Goal: Information Seeking & Learning: Compare options

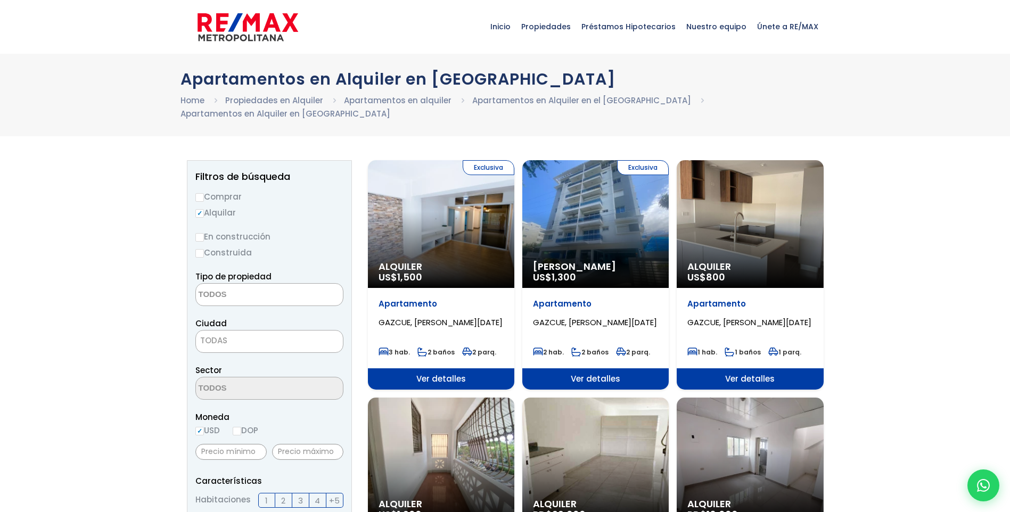
select select
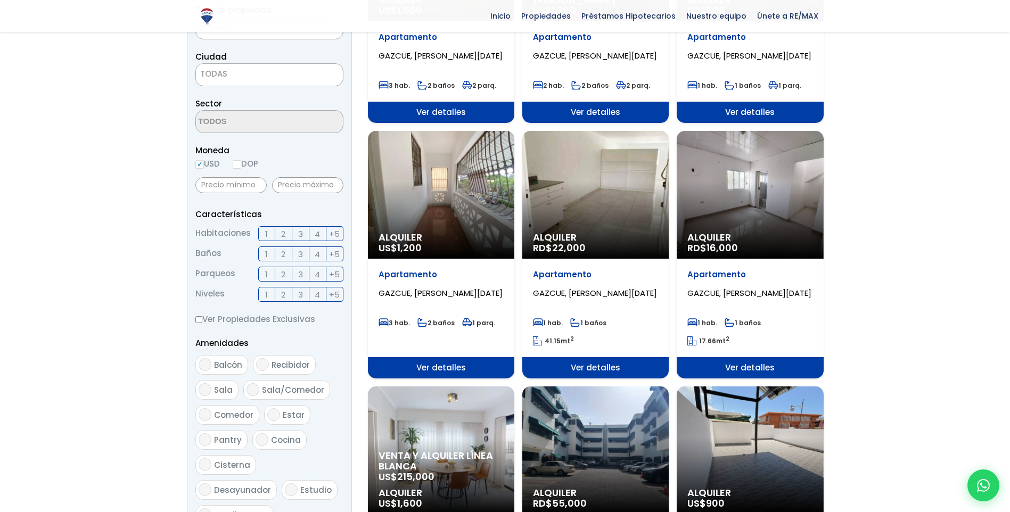
click at [290, 226] on label "2" at bounding box center [283, 233] width 17 height 15
click at [0, 0] on input "2" at bounding box center [0, 0] width 0 height 0
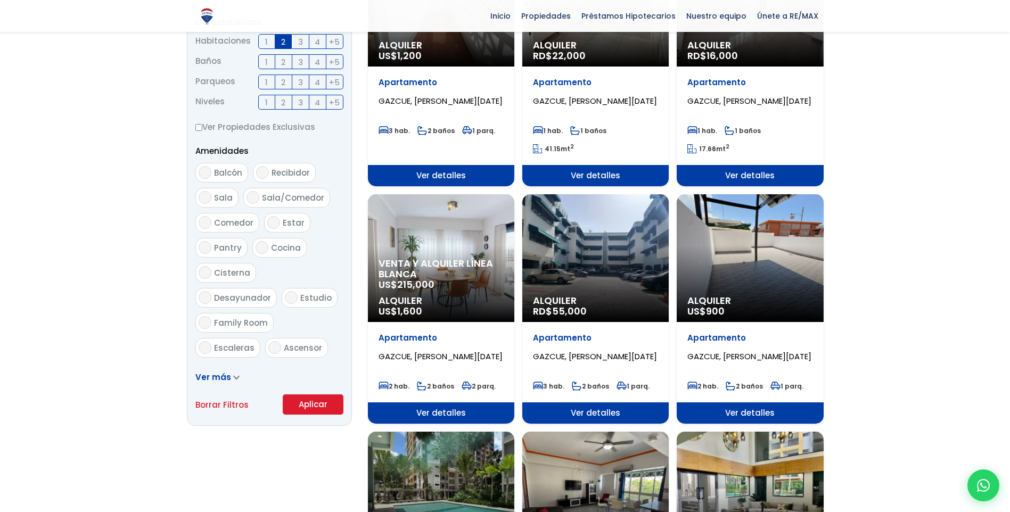
scroll to position [639, 0]
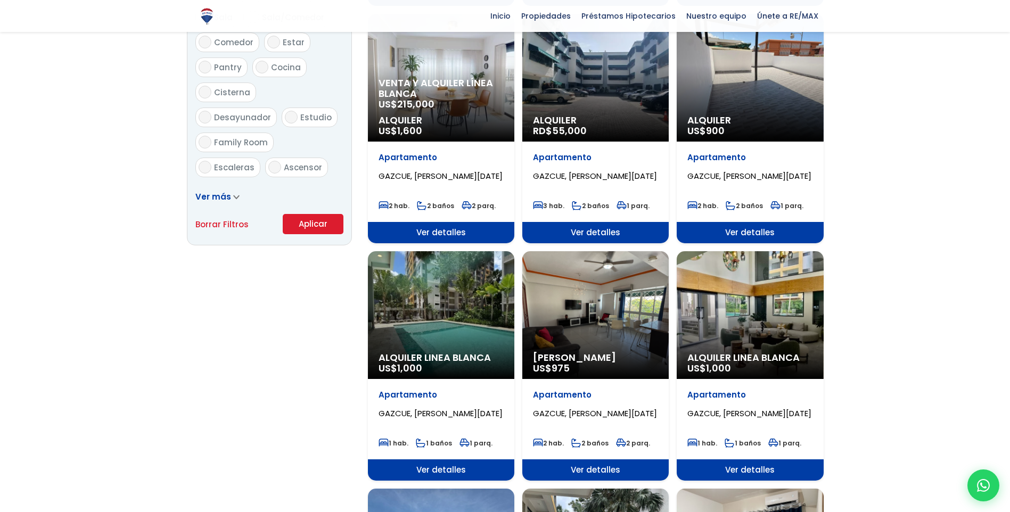
click at [318, 214] on button "Aplicar" at bounding box center [313, 224] width 61 height 20
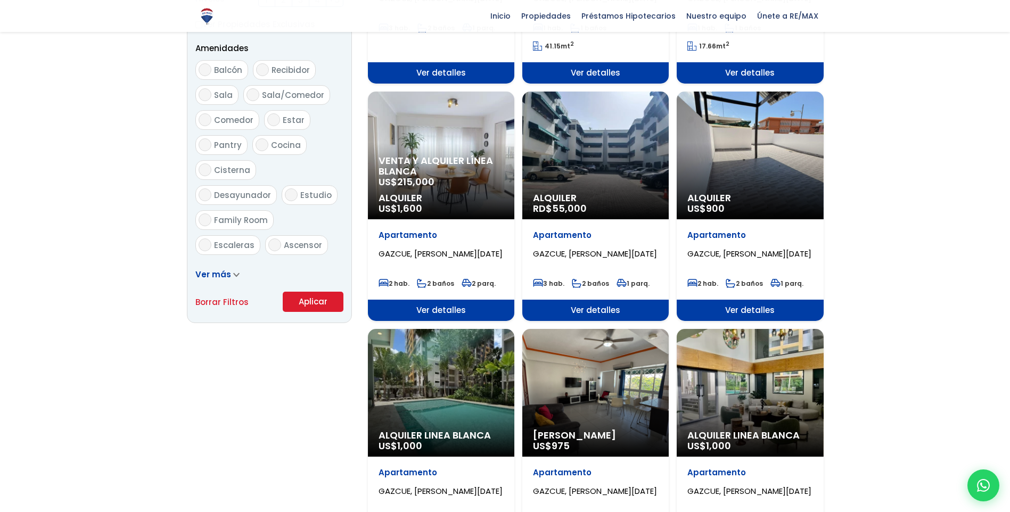
scroll to position [426, 0]
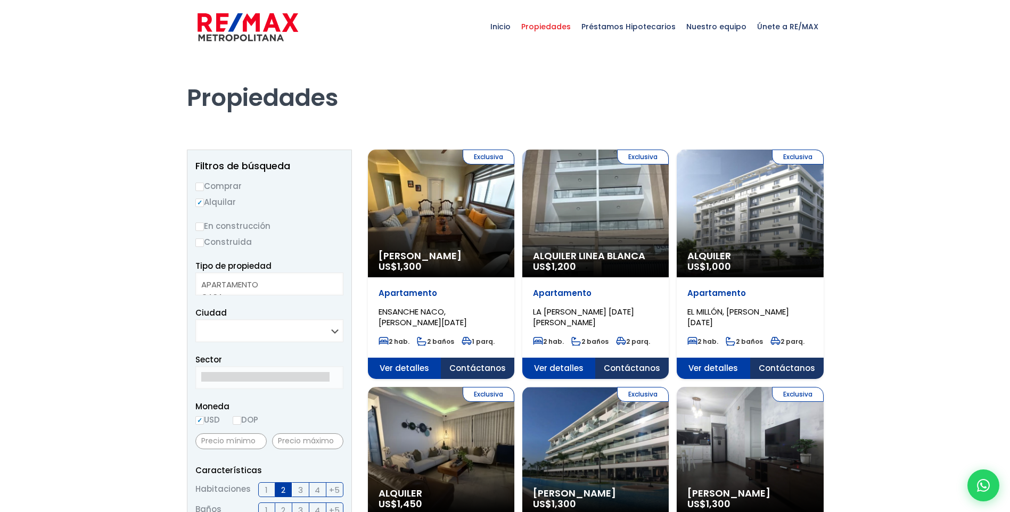
select select
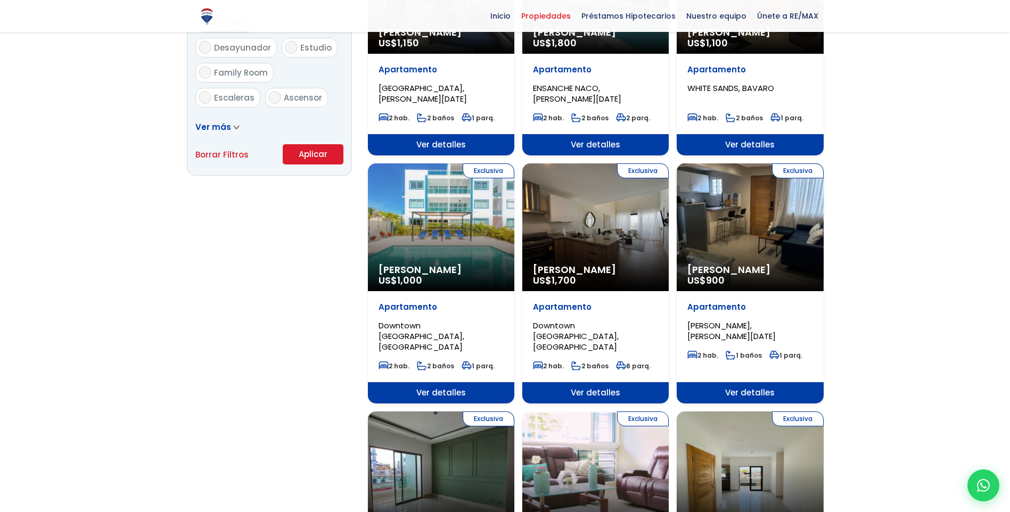
scroll to position [692, 0]
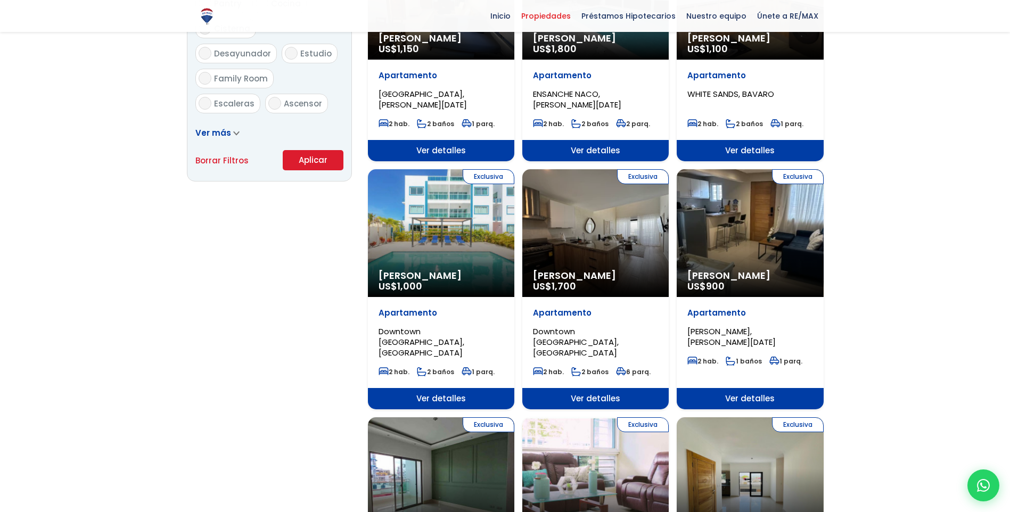
click at [751, 234] on div "Exclusiva Alquiler Amueblado US$ 900" at bounding box center [750, 233] width 146 height 128
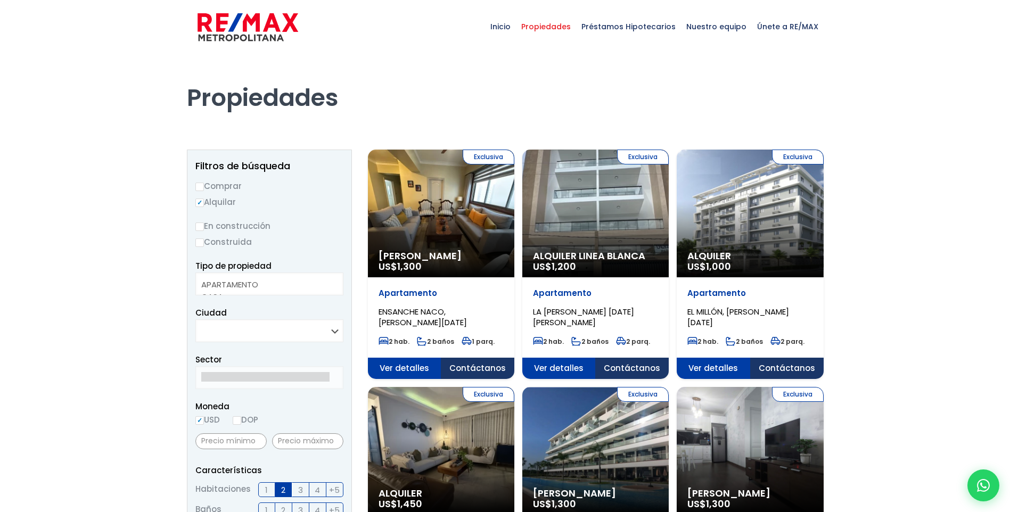
select select
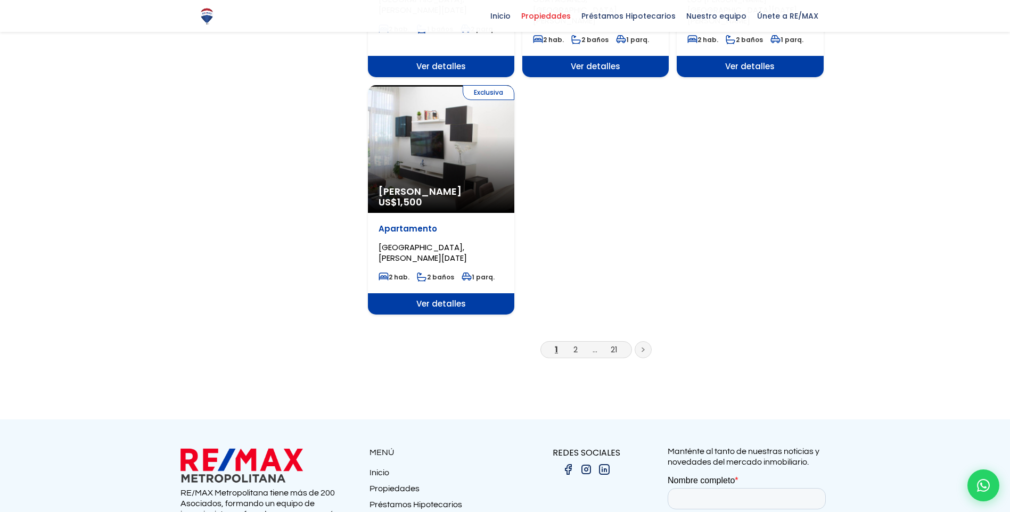
scroll to position [1278, 0]
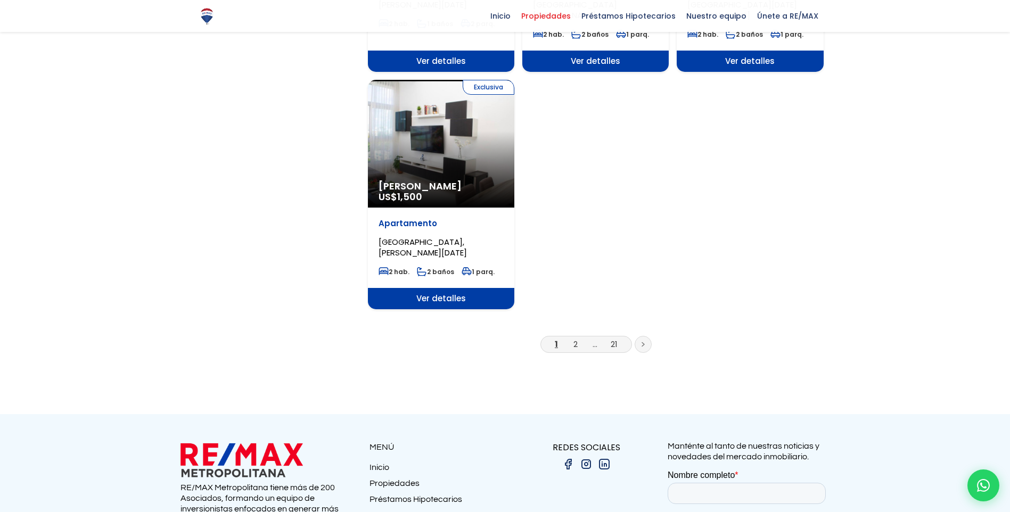
click at [578, 338] on li "2" at bounding box center [575, 344] width 17 height 13
click at [577, 339] on link "2" at bounding box center [575, 344] width 4 height 11
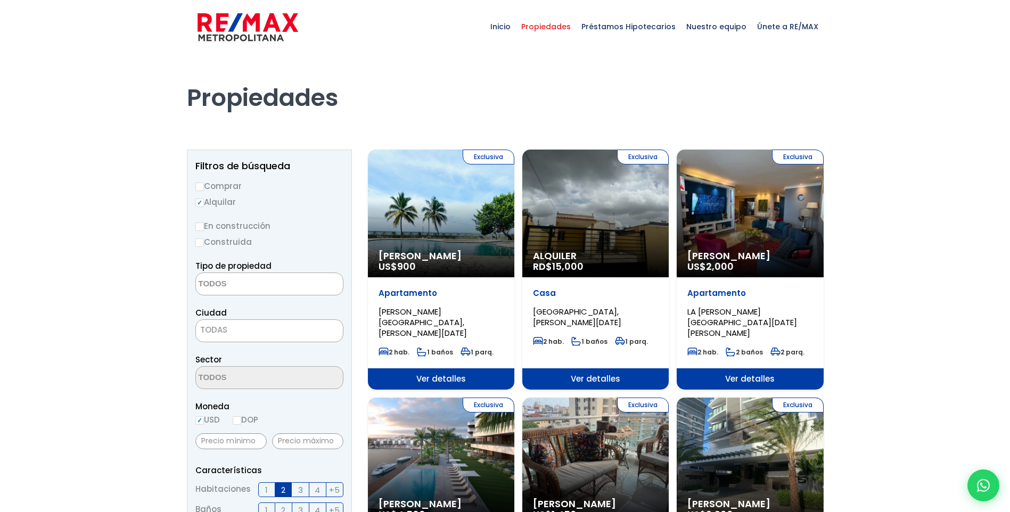
select select
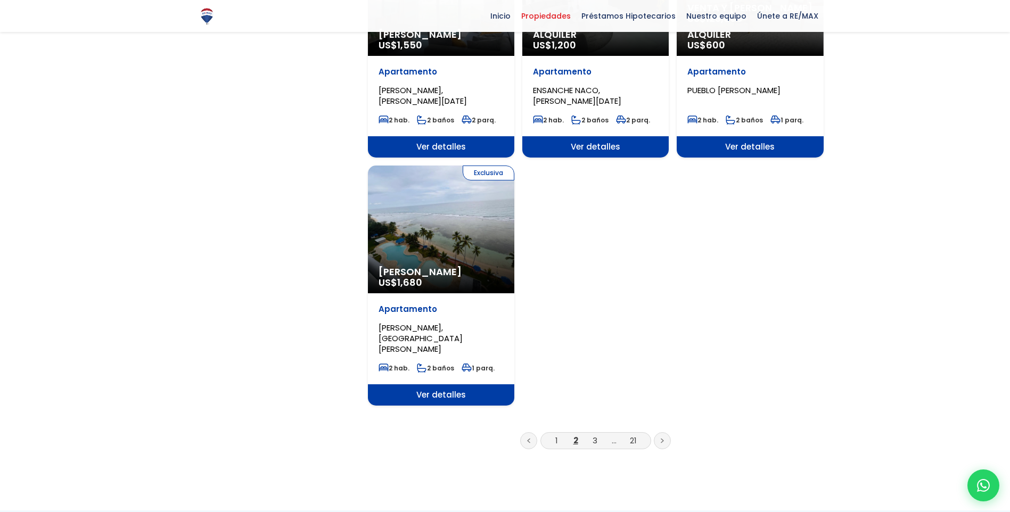
scroll to position [1224, 0]
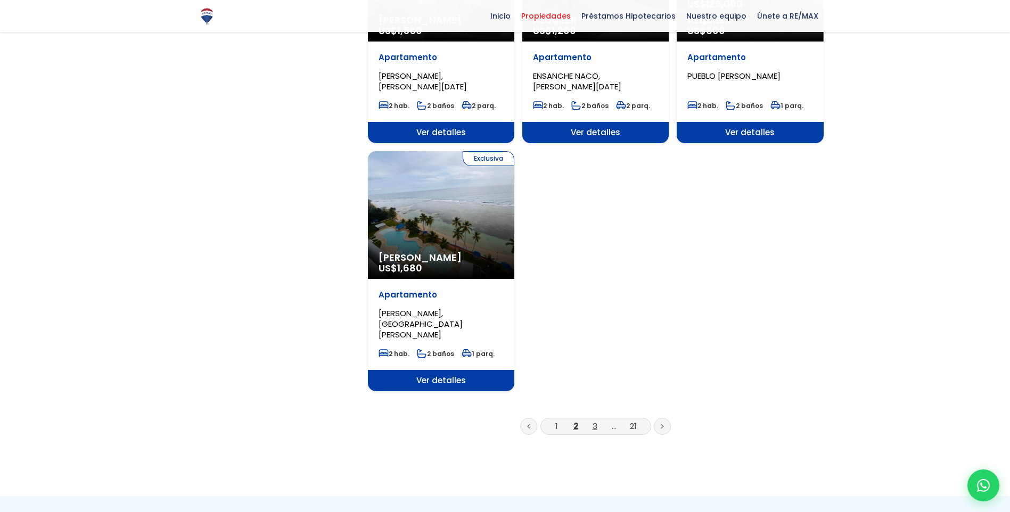
click at [593, 421] on link "3" at bounding box center [595, 426] width 5 height 11
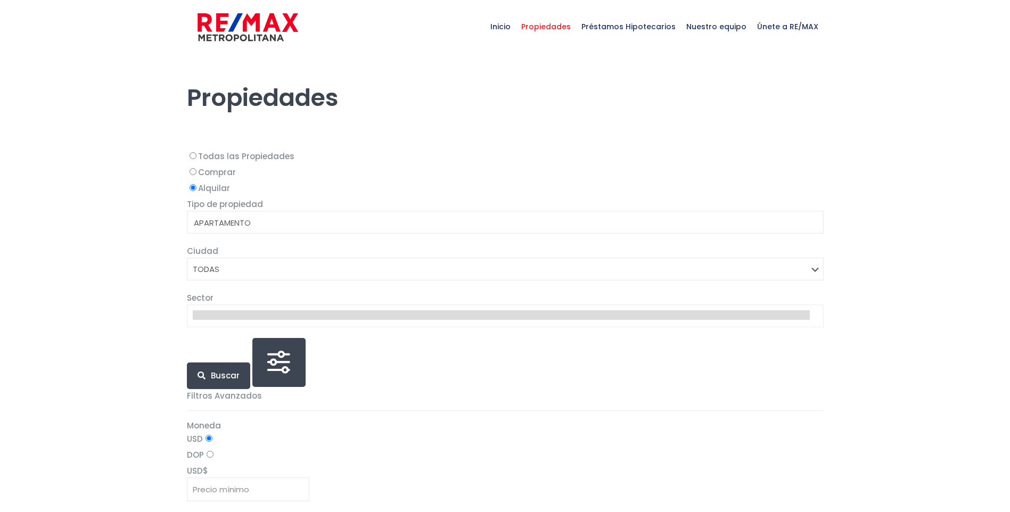
select select
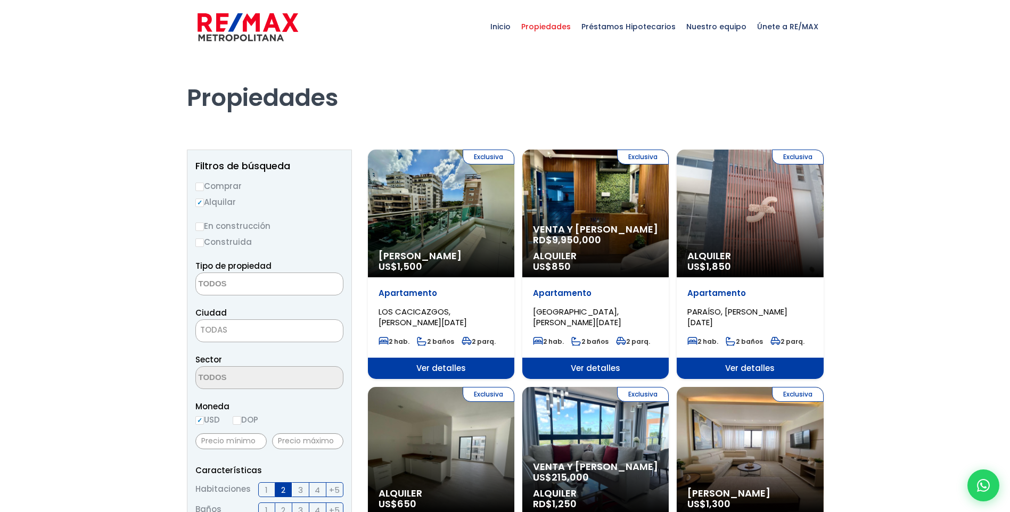
click at [642, 203] on div "Exclusiva Venta y Alquiler RD$ 9,950,000 Alquiler US$ 850" at bounding box center [595, 214] width 146 height 128
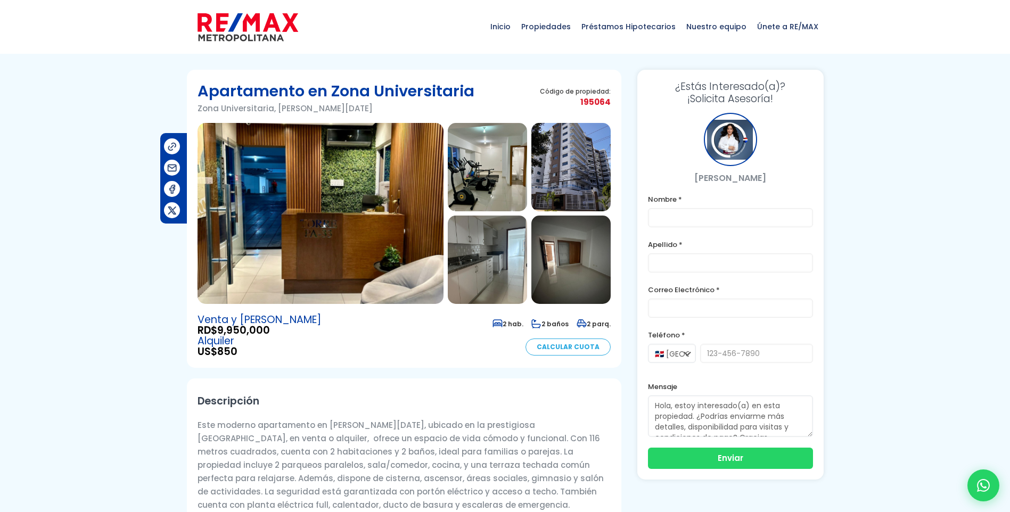
click at [571, 154] on img at bounding box center [570, 167] width 79 height 88
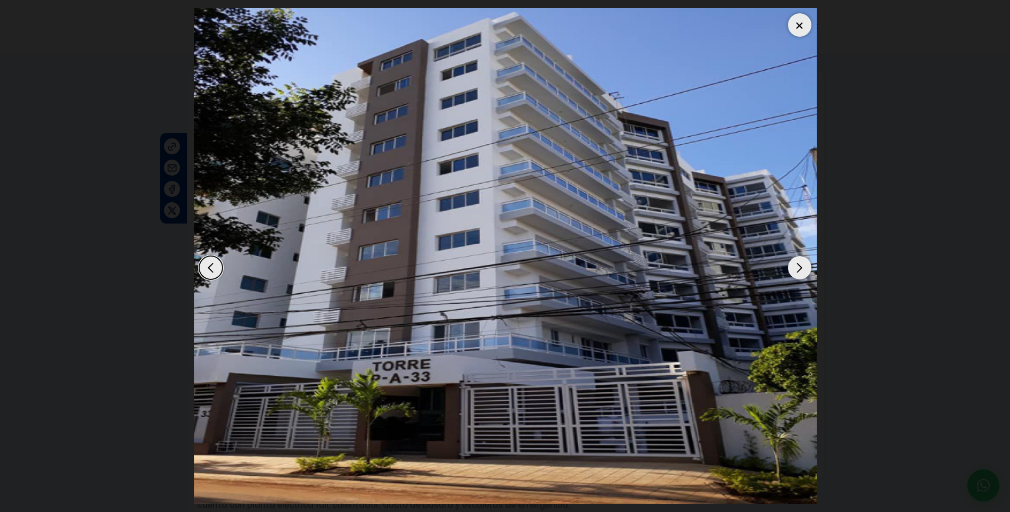
click at [794, 261] on div "Next slide" at bounding box center [799, 267] width 23 height 23
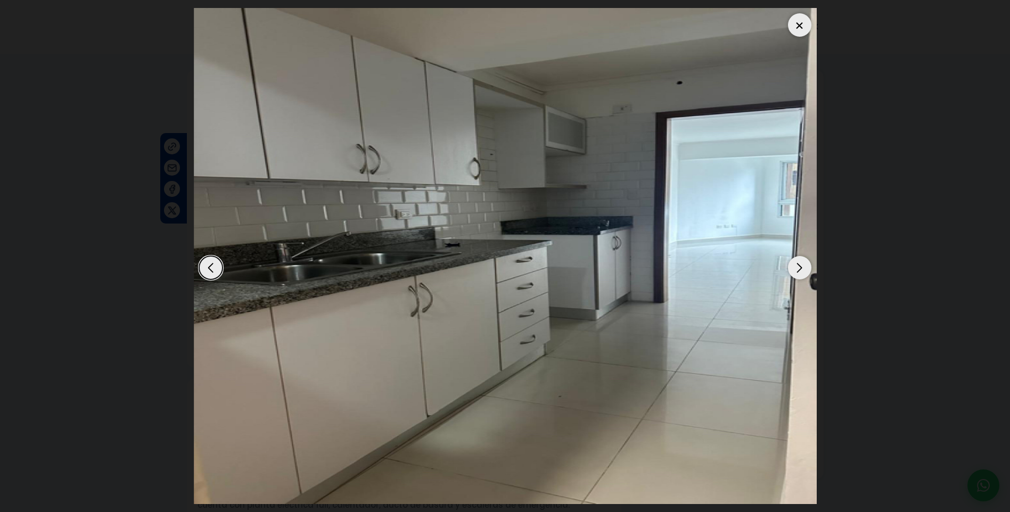
click at [795, 263] on div "Next slide" at bounding box center [799, 267] width 23 height 23
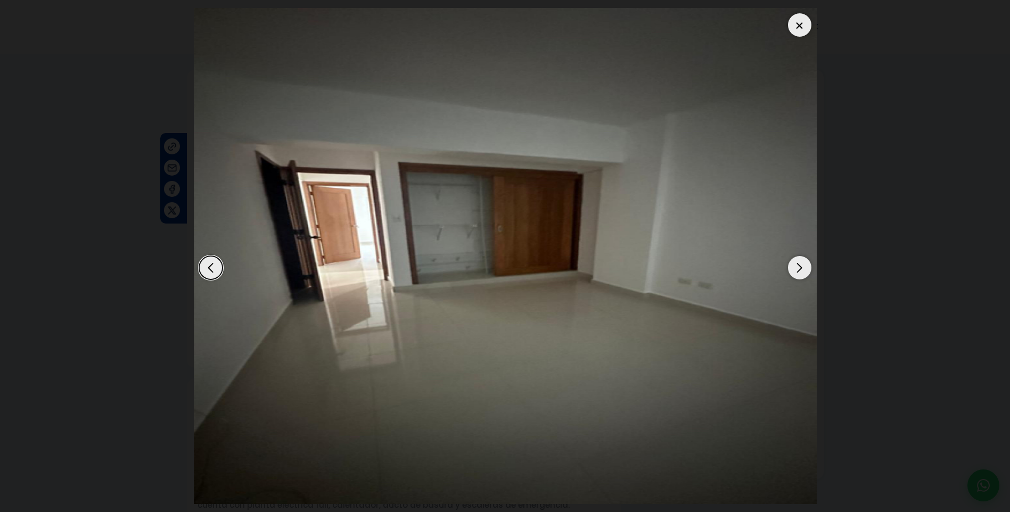
click at [795, 263] on div "Next slide" at bounding box center [799, 267] width 23 height 23
click at [795, 262] on div "Next slide" at bounding box center [799, 267] width 23 height 23
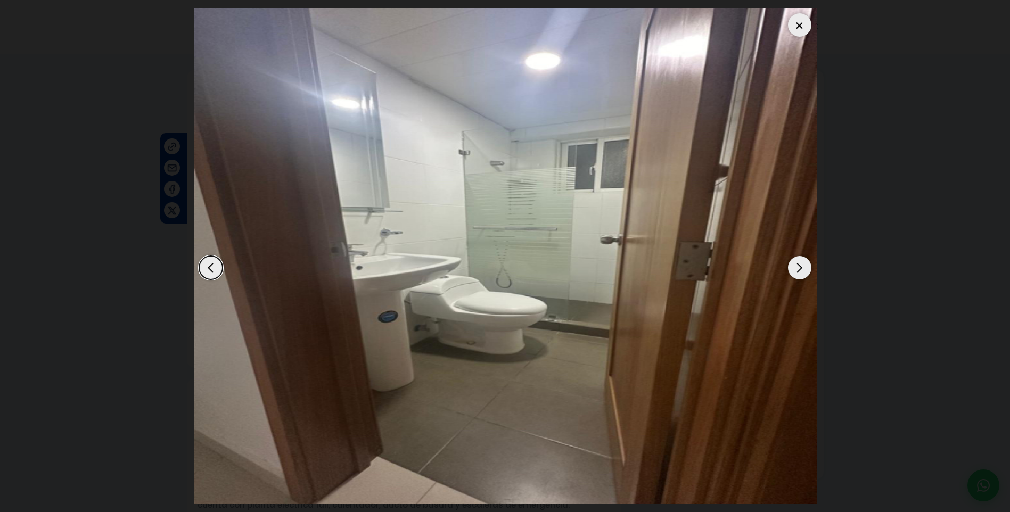
click at [795, 261] on div "Next slide" at bounding box center [799, 267] width 23 height 23
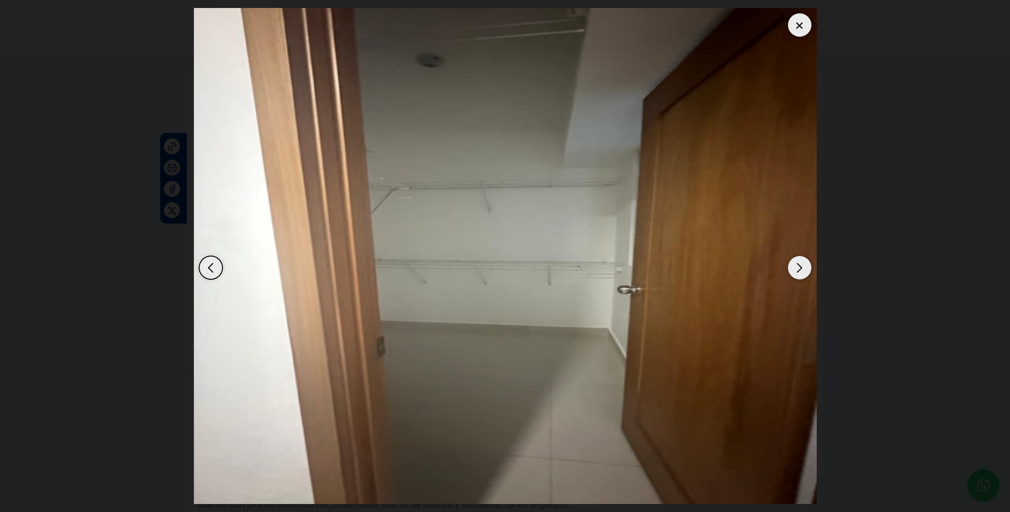
click at [795, 261] on div "Next slide" at bounding box center [799, 267] width 23 height 23
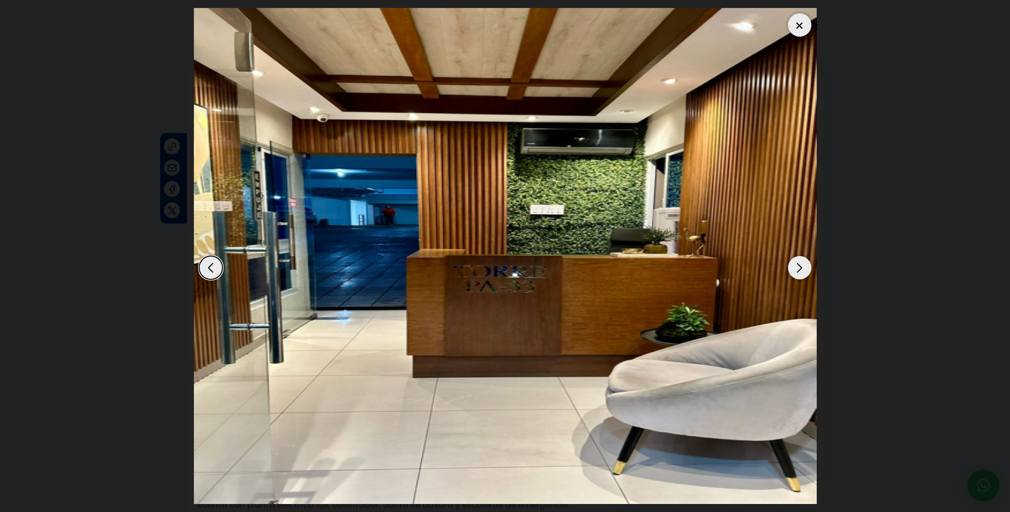
click at [795, 261] on div "Next slide" at bounding box center [799, 267] width 23 height 23
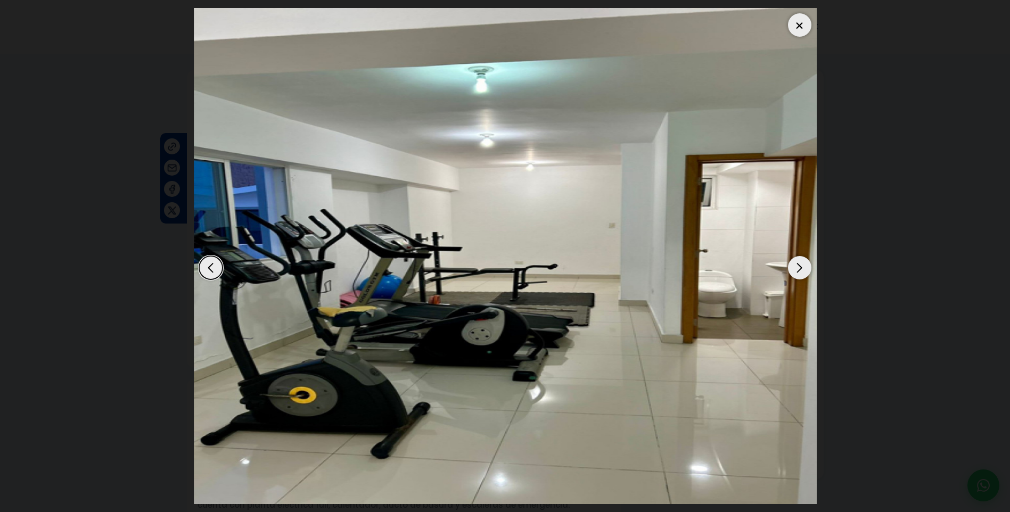
click at [795, 261] on div "Next slide" at bounding box center [799, 267] width 23 height 23
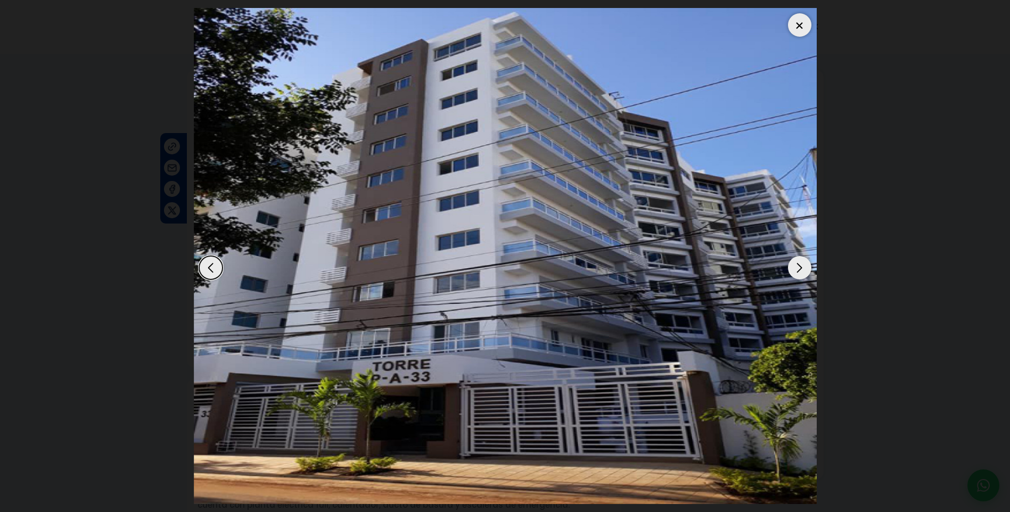
click at [795, 261] on div "Next slide" at bounding box center [799, 267] width 23 height 23
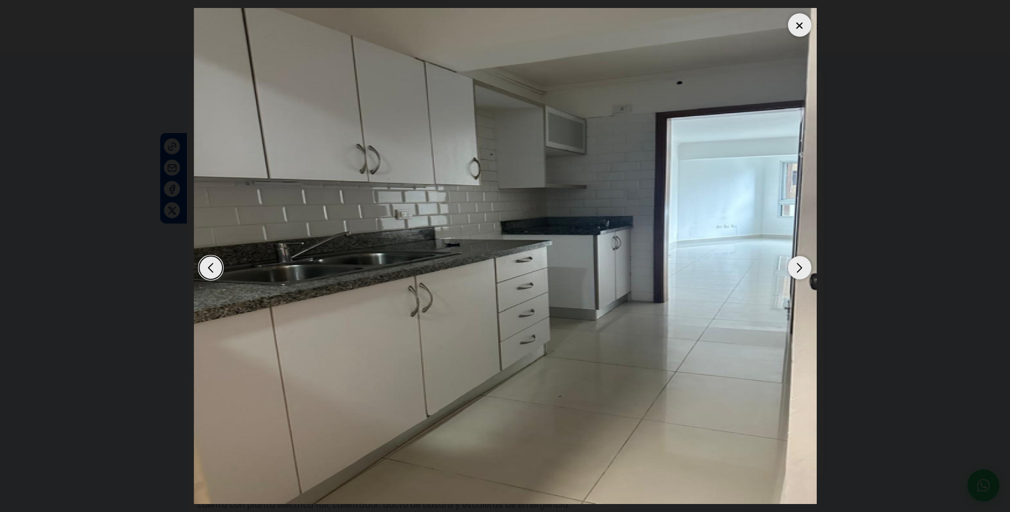
click at [795, 261] on div "Next slide" at bounding box center [799, 267] width 23 height 23
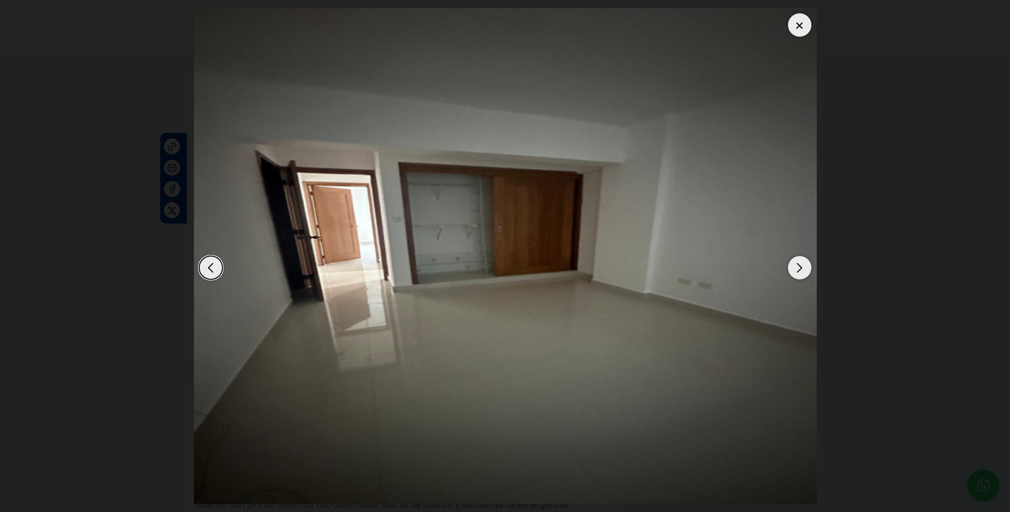
click at [195, 276] on img "5 / 8" at bounding box center [505, 256] width 623 height 496
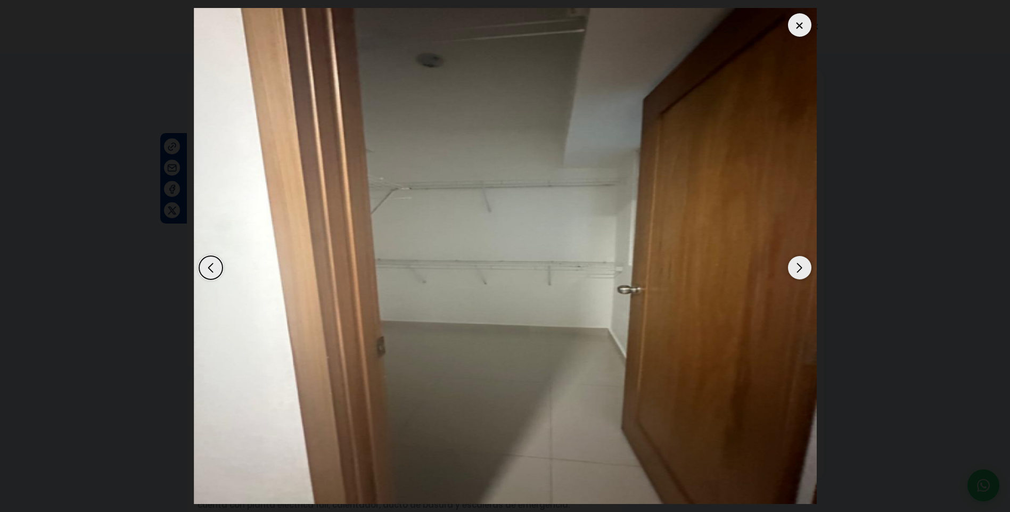
click at [221, 268] on div "Previous slide" at bounding box center [210, 267] width 23 height 23
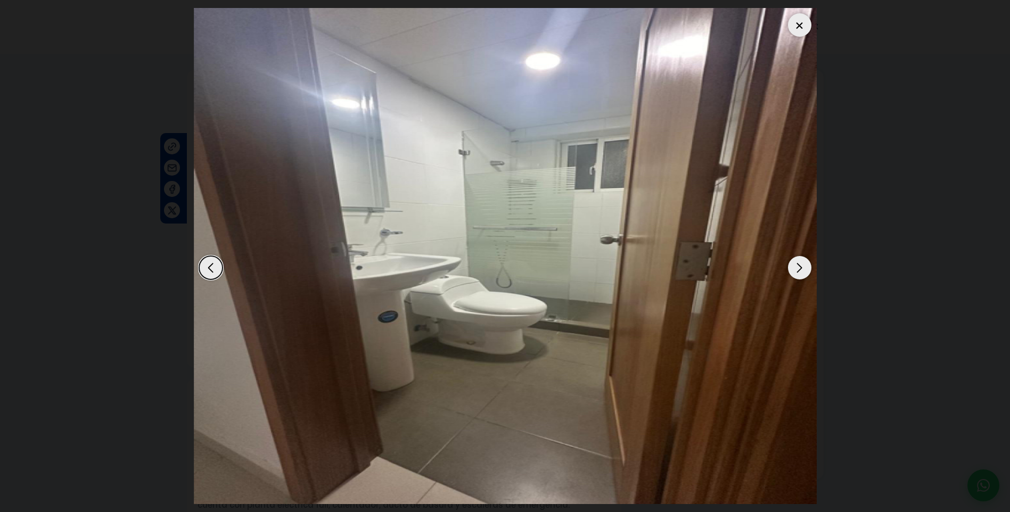
click at [221, 268] on div "Previous slide" at bounding box center [210, 267] width 23 height 23
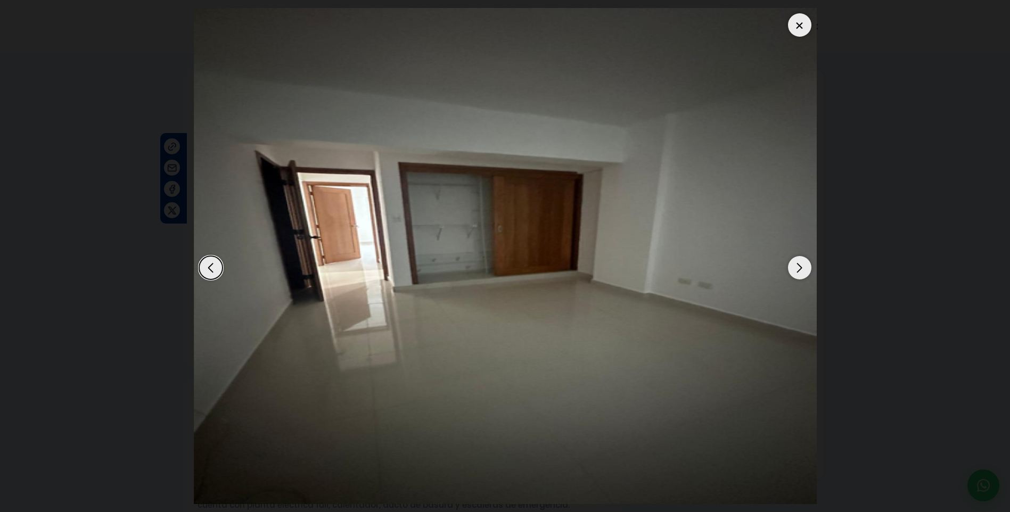
click at [801, 32] on div at bounding box center [799, 24] width 23 height 23
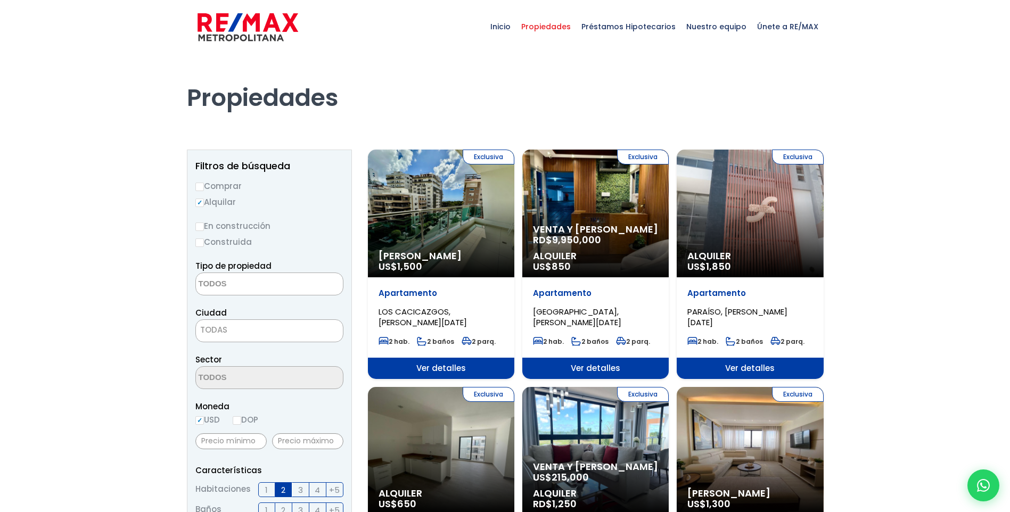
select select
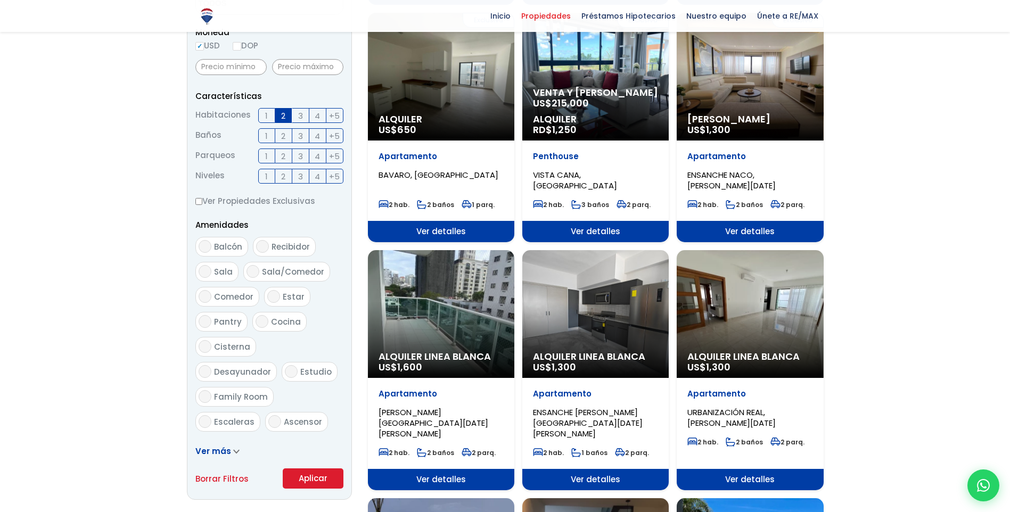
scroll to position [213, 0]
